Goal: Task Accomplishment & Management: Use online tool/utility

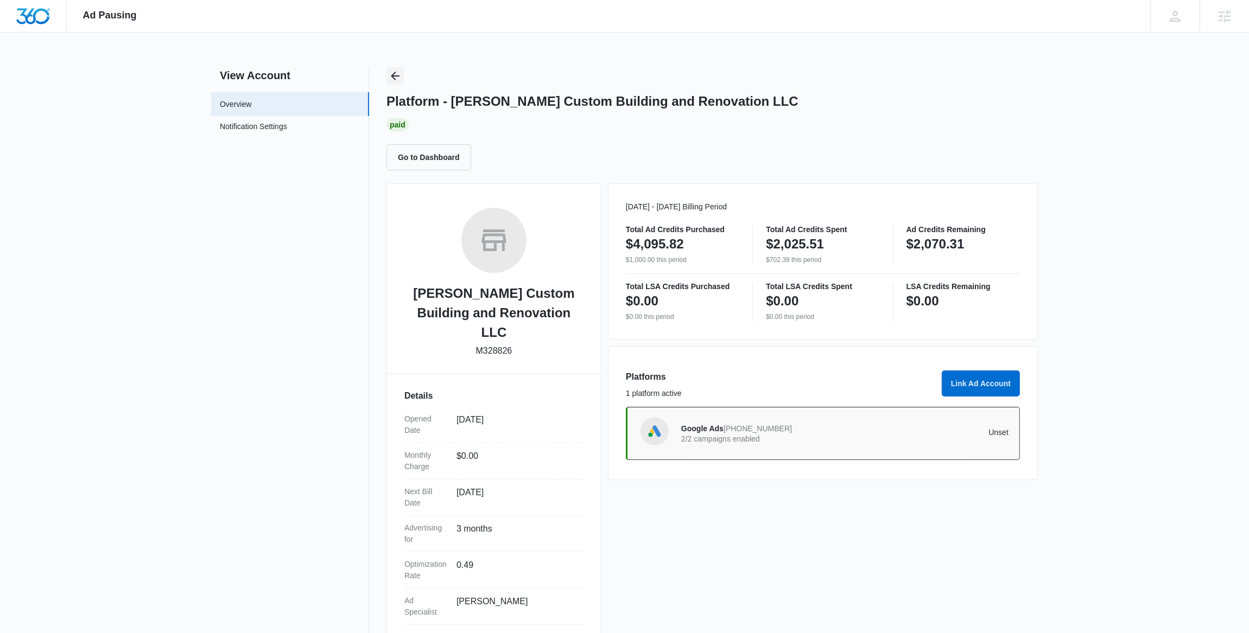
click at [401, 75] on icon "Back" at bounding box center [395, 75] width 13 height 13
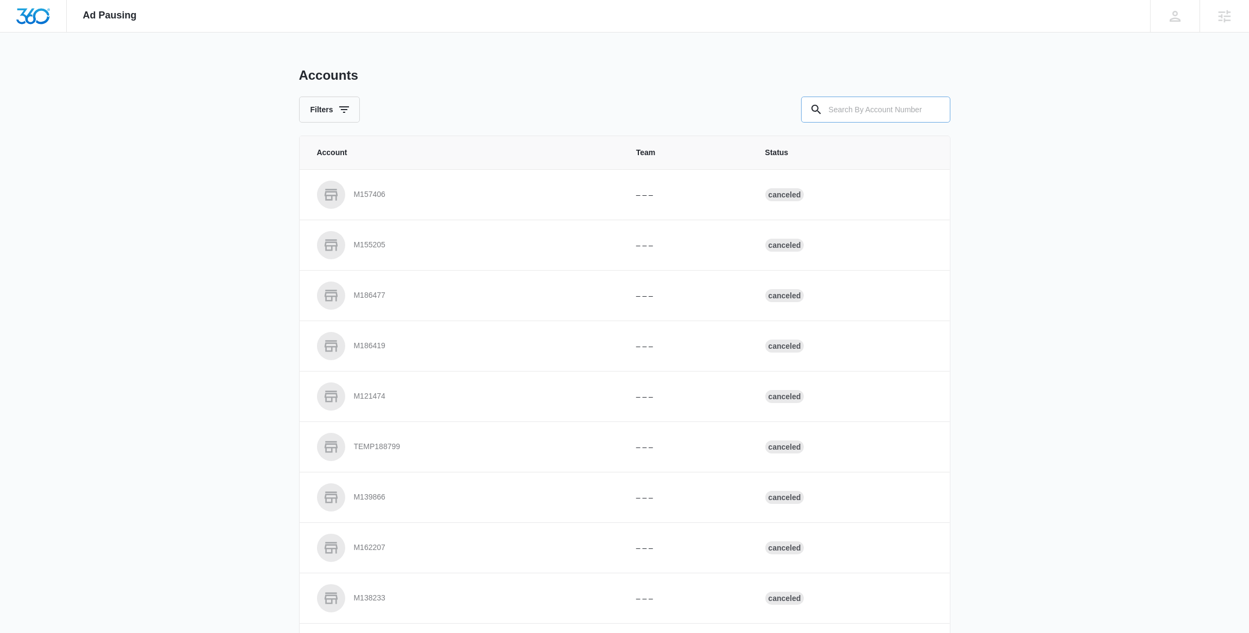
click at [865, 109] on input "text" at bounding box center [875, 110] width 149 height 26
type input "m317365"
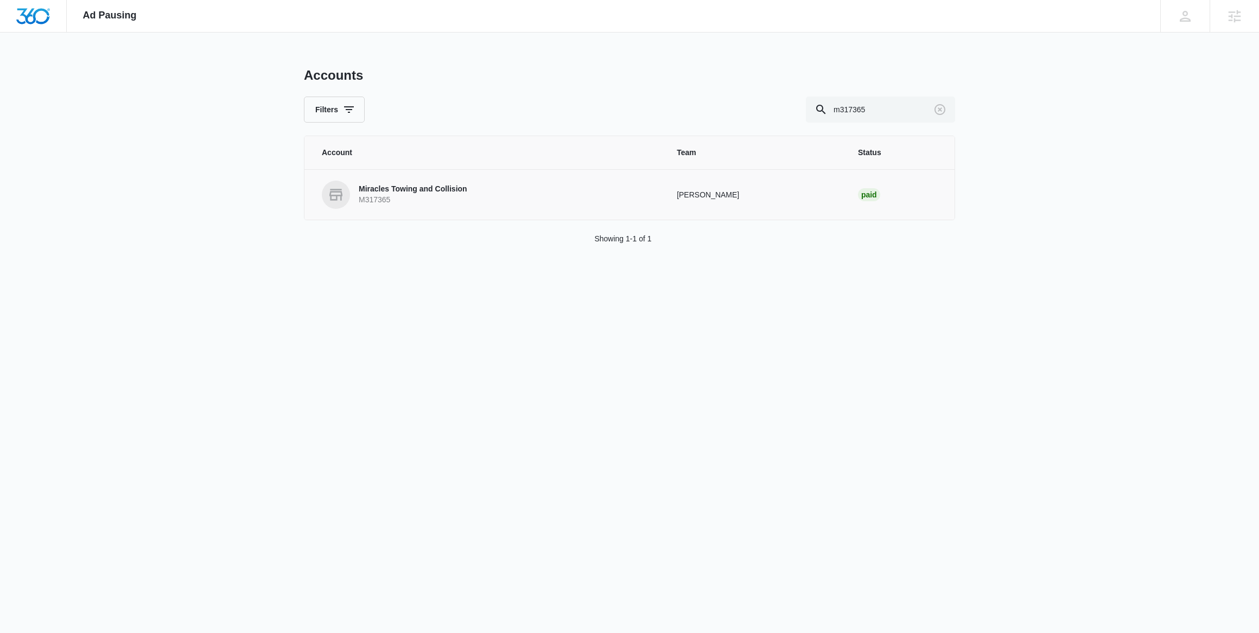
click at [452, 192] on p "Miracles Towing and Collision" at bounding box center [413, 189] width 109 height 11
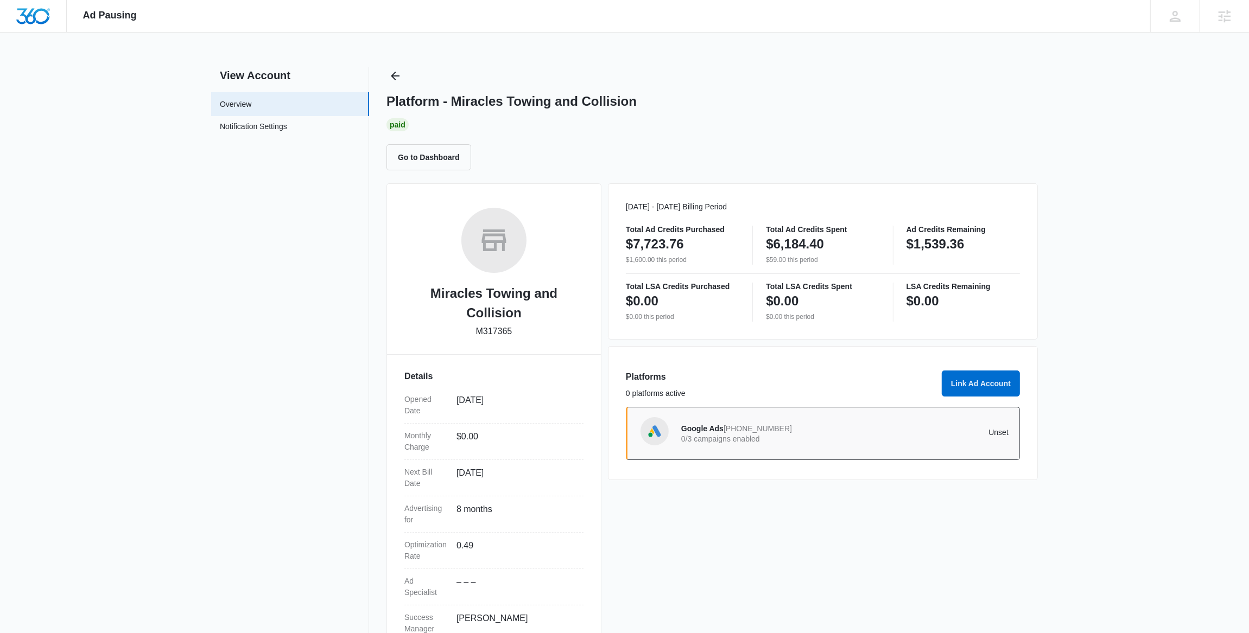
click at [742, 417] on div "Google Ads [PHONE_NUMBER] 0/3 campaigns enabled Unset" at bounding box center [823, 433] width 394 height 53
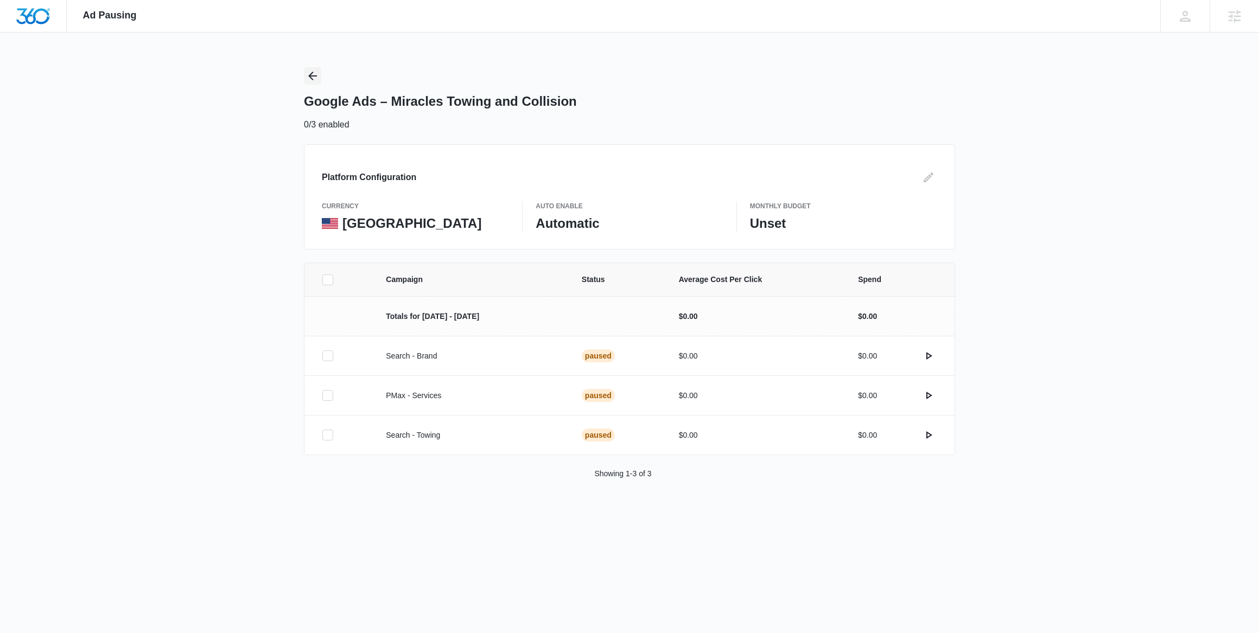
click at [317, 77] on icon "Back" at bounding box center [312, 75] width 13 height 13
